Goal: Information Seeking & Learning: Learn about a topic

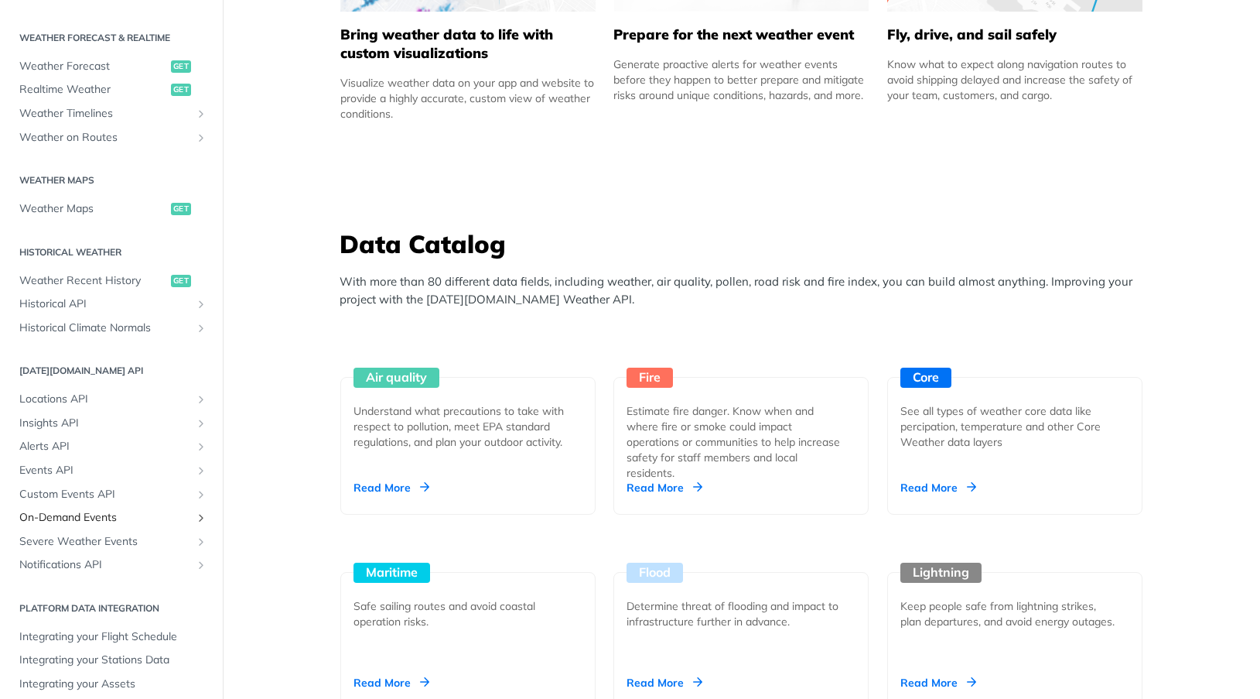
scroll to position [1160, 0]
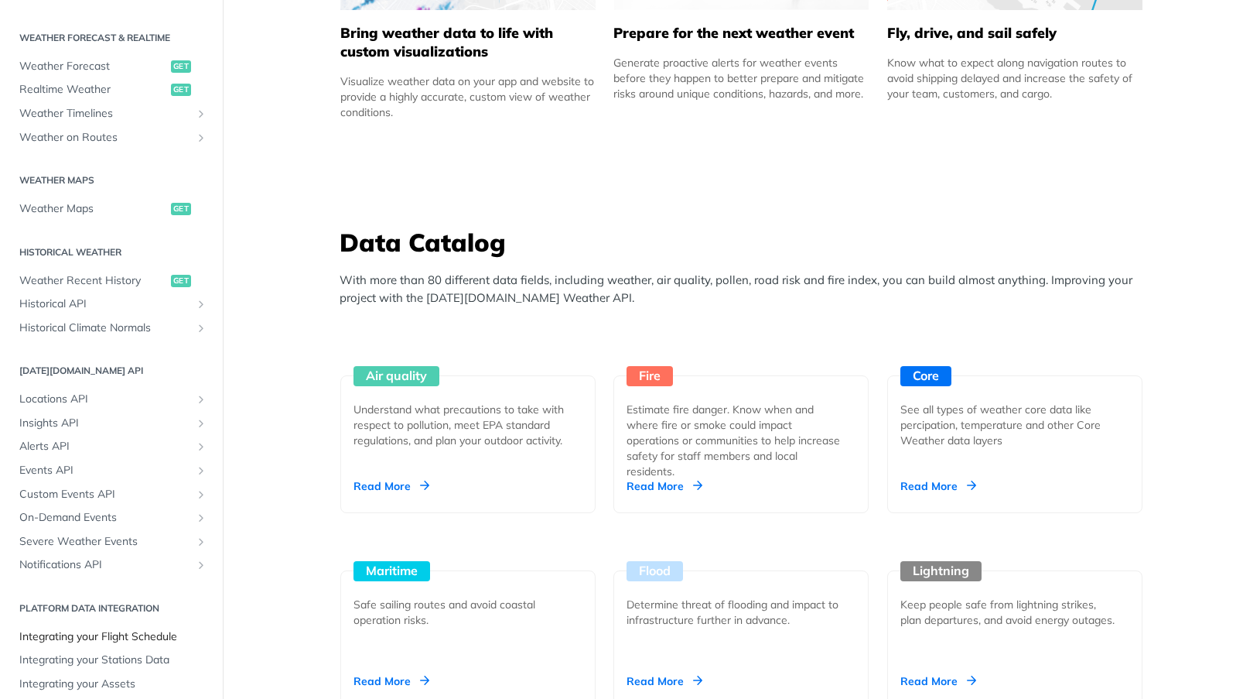
click at [115, 629] on span "Integrating your Flight Schedule" at bounding box center [113, 636] width 188 height 15
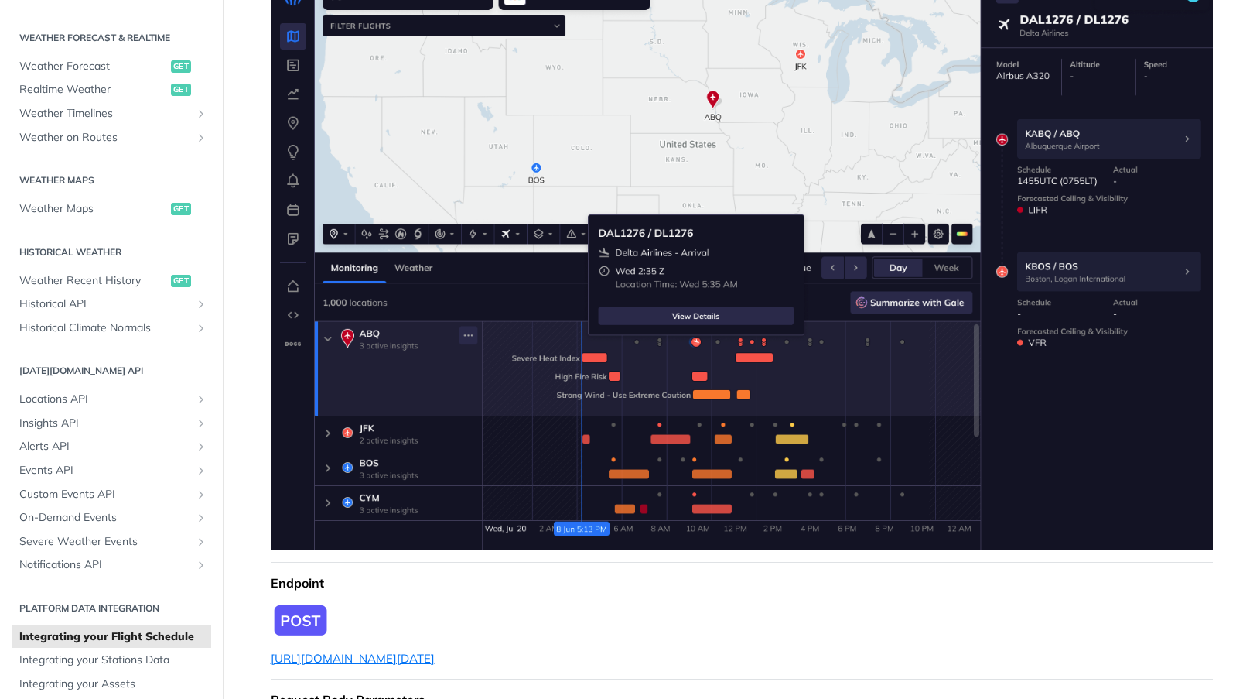
scroll to position [279, 0]
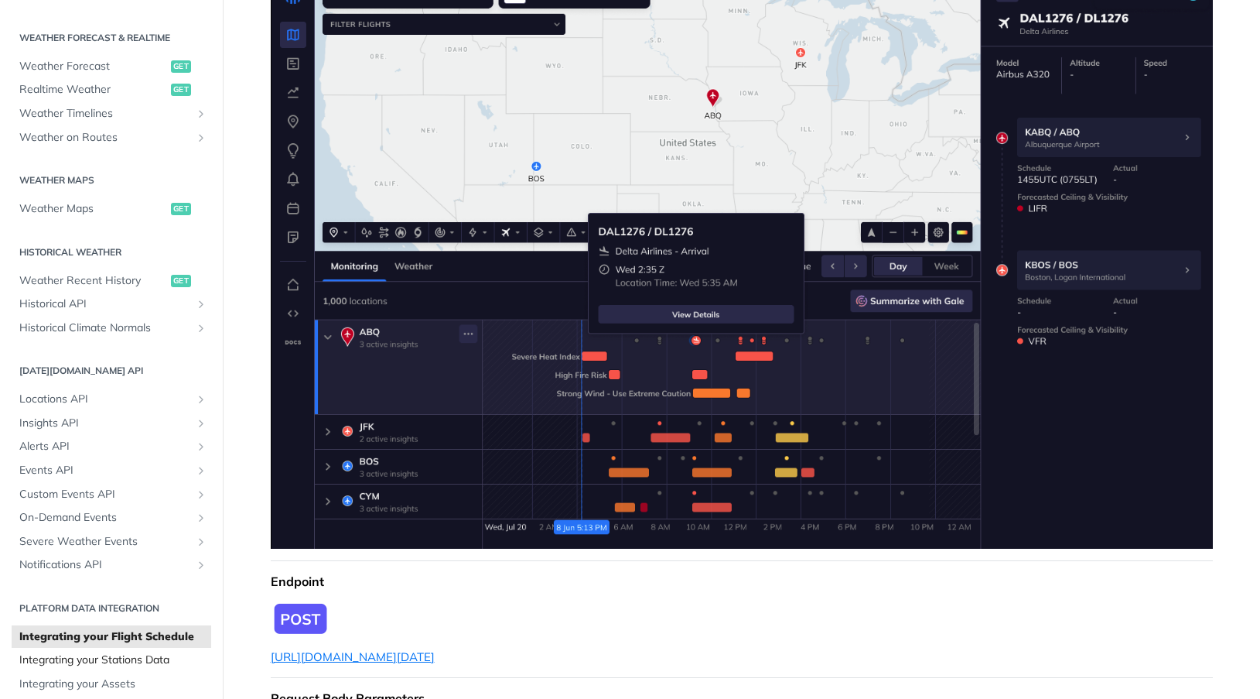
click at [118, 652] on span "Integrating your Stations Data" at bounding box center [113, 659] width 188 height 15
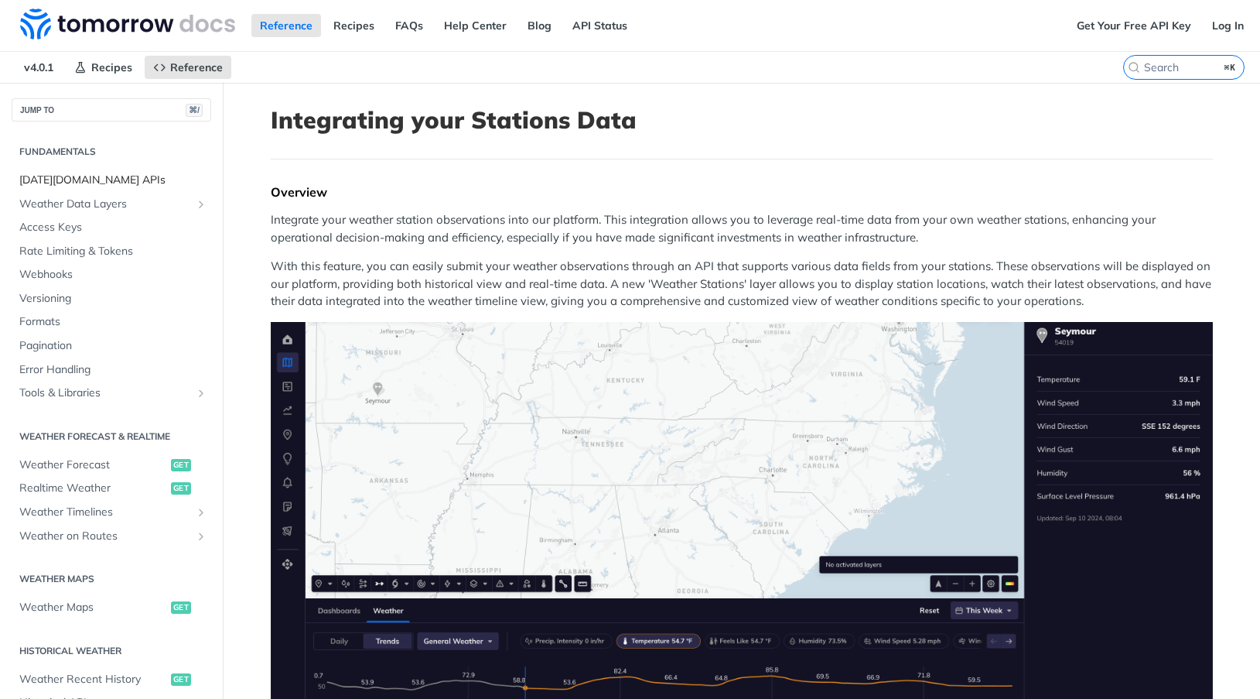
click at [71, 177] on span "[DATE][DOMAIN_NAME] APIs" at bounding box center [113, 180] width 188 height 15
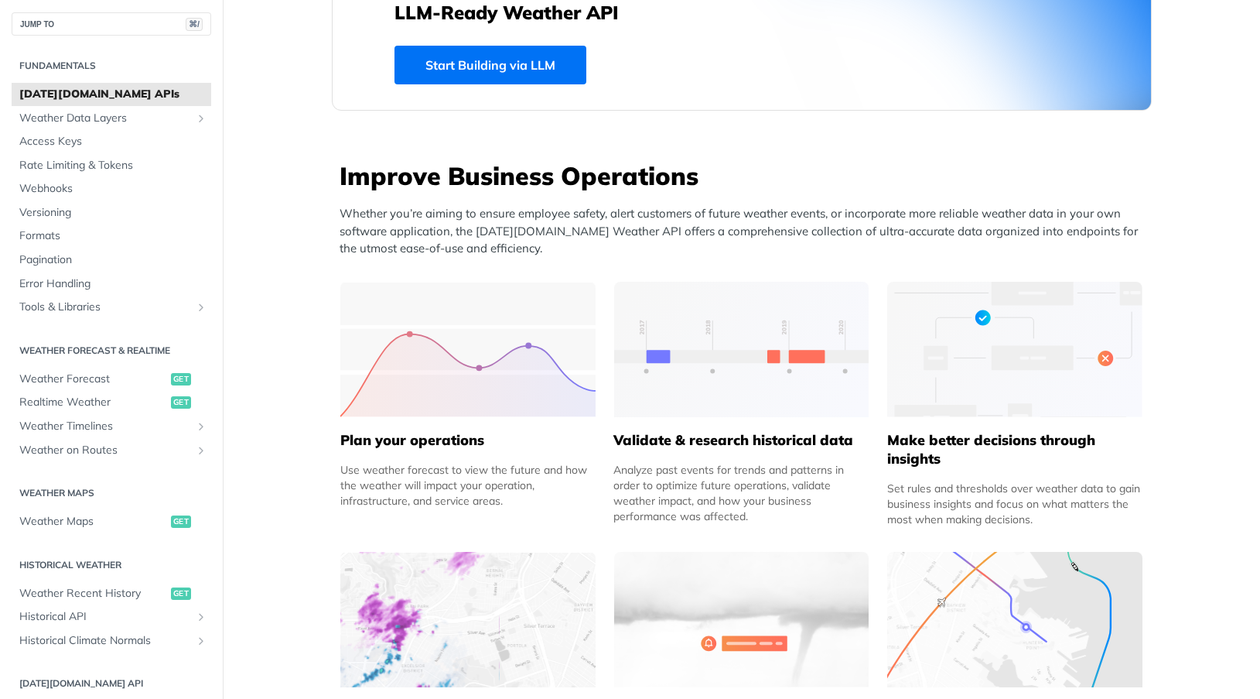
scroll to position [490, 0]
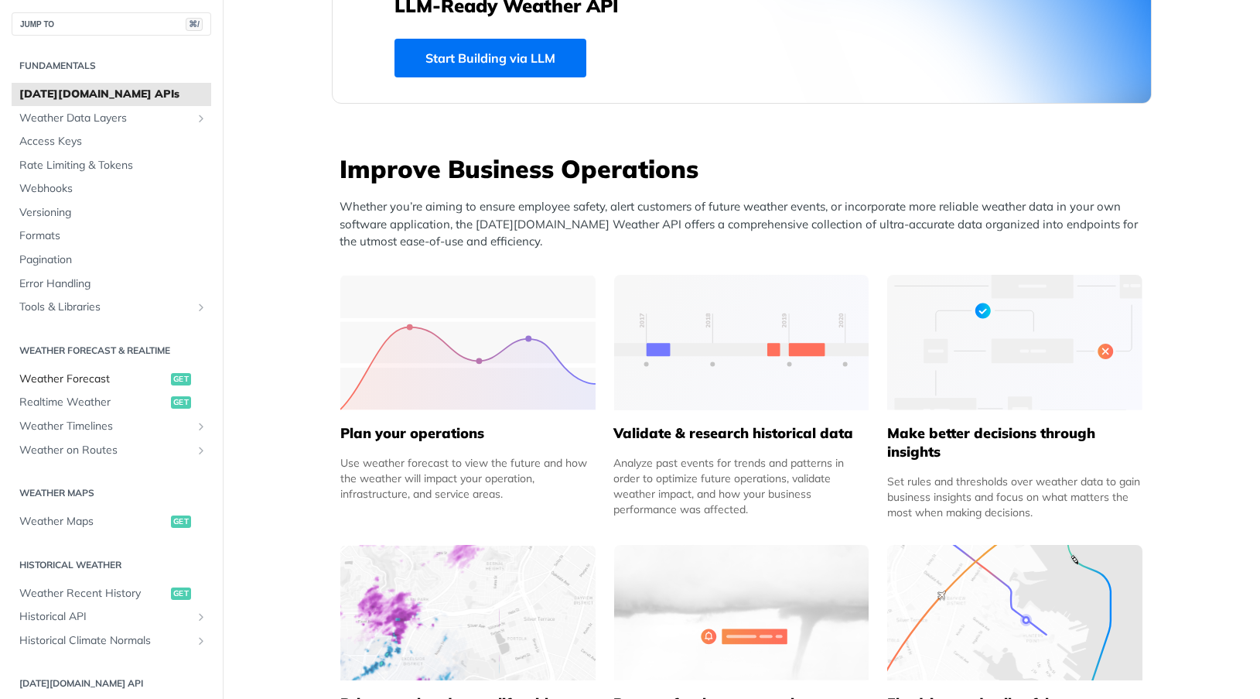
click at [76, 373] on span "Weather Forecast" at bounding box center [93, 378] width 148 height 15
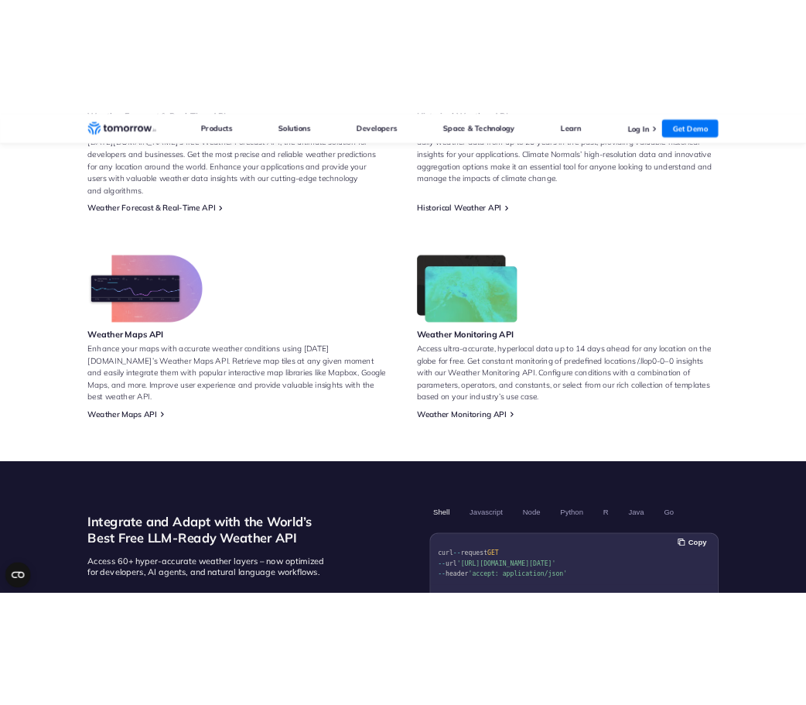
scroll to position [472, 0]
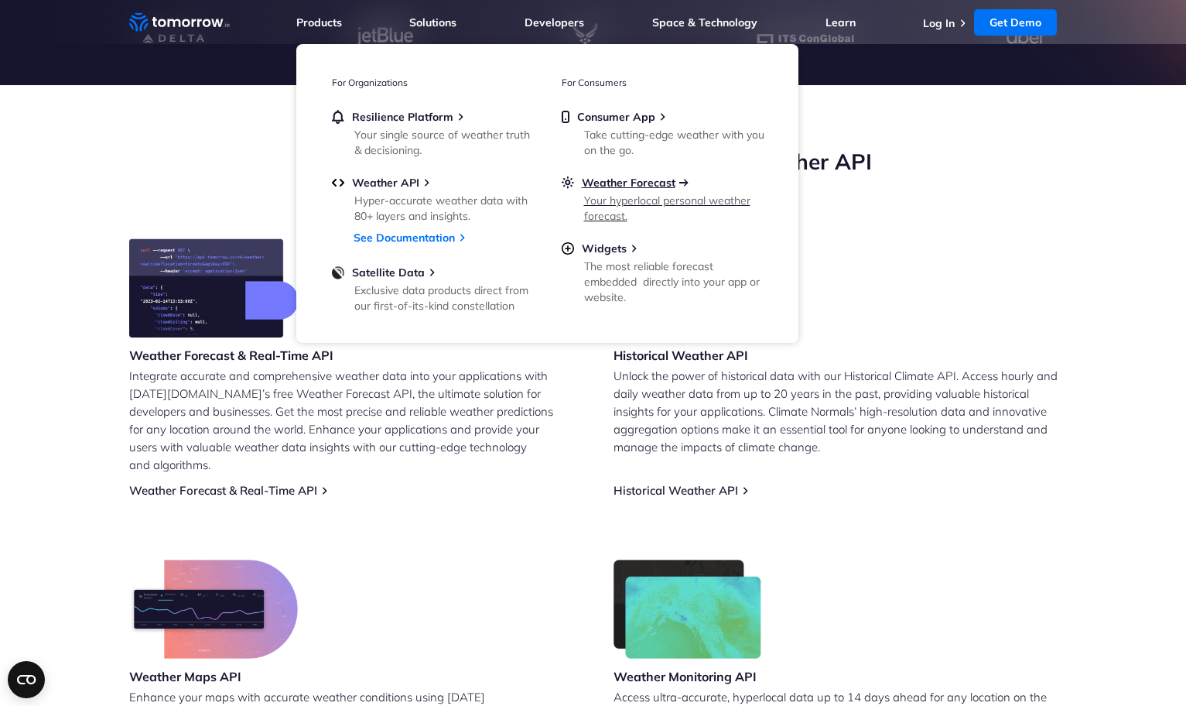
click at [627, 188] on span "Weather Forecast" at bounding box center [629, 183] width 94 height 14
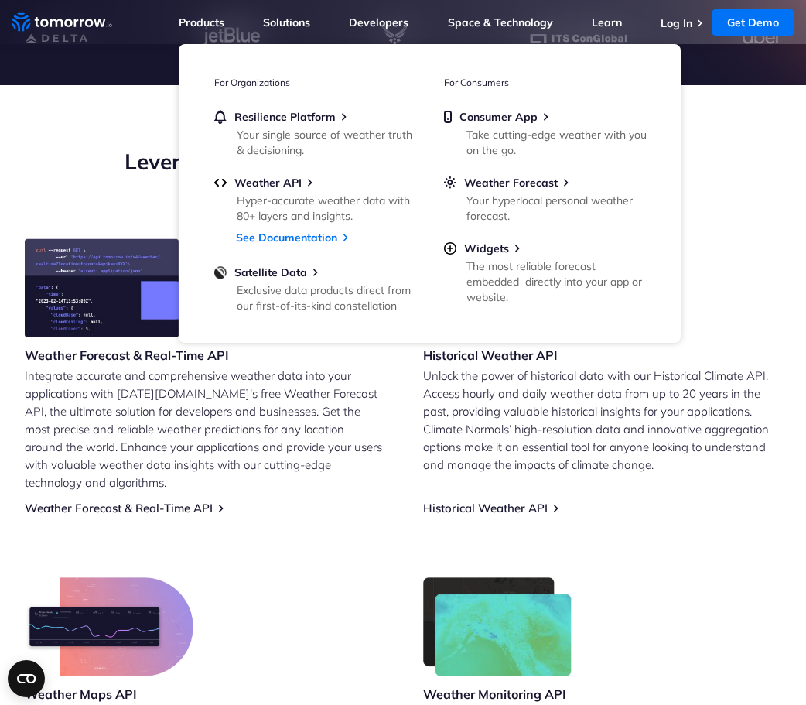
click at [359, 552] on div "Weather Forecast & Real-Time API Integrate accurate and comprehensive weather d…" at bounding box center [403, 537] width 757 height 598
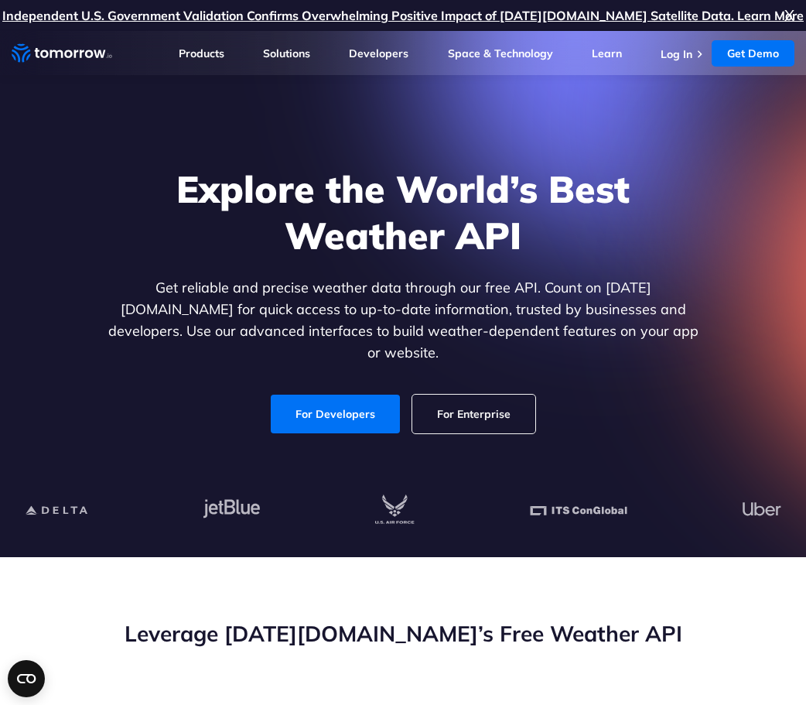
scroll to position [1, 0]
